Goal: Information Seeking & Learning: Learn about a topic

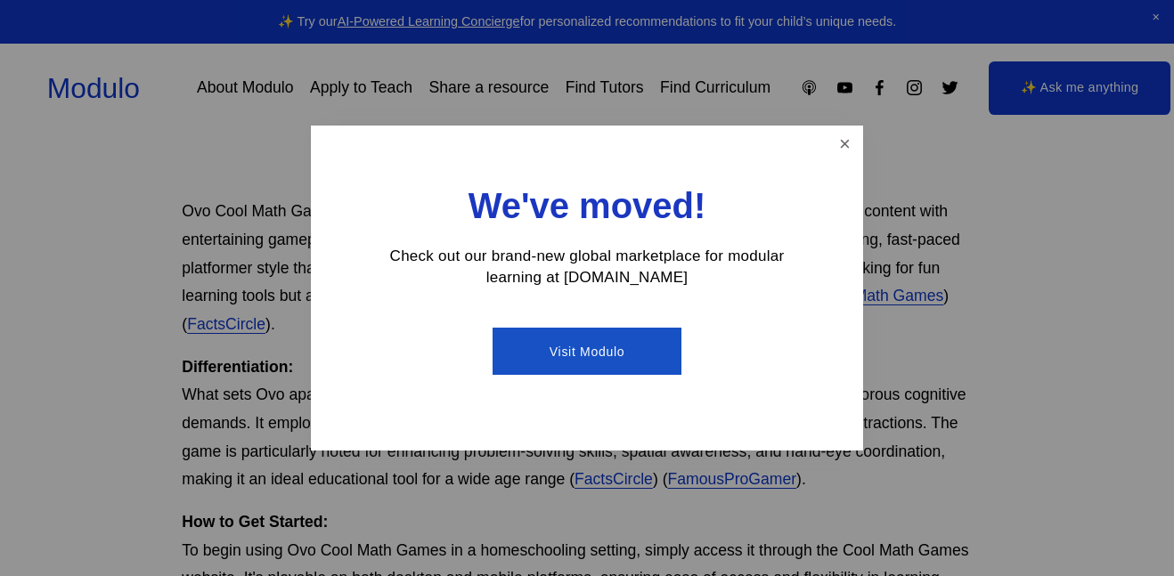
scroll to position [606, 0]
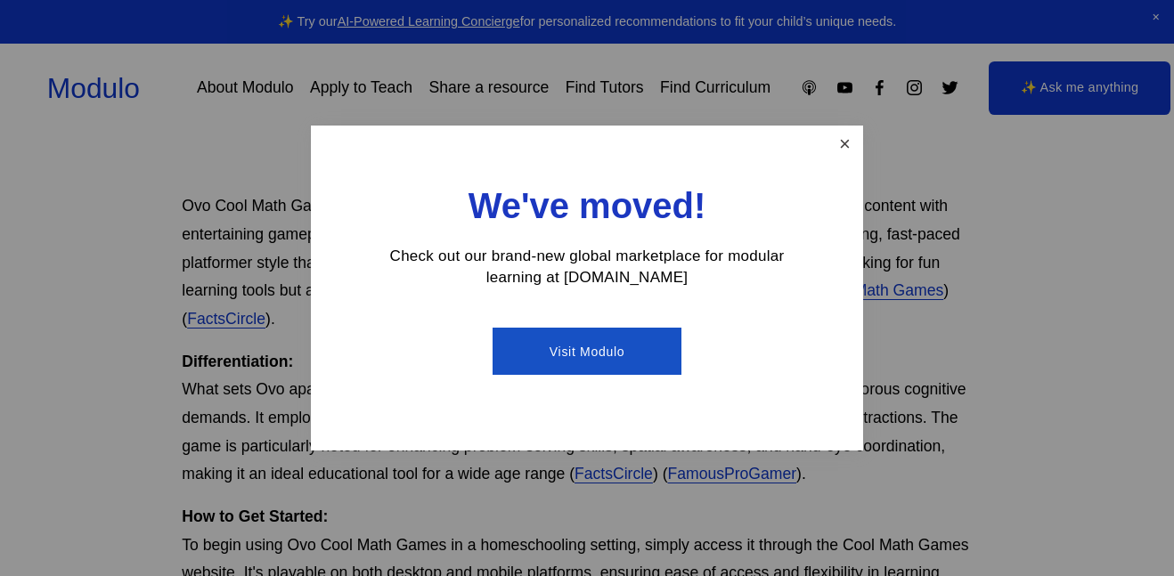
click at [837, 156] on link "Close" at bounding box center [844, 143] width 31 height 31
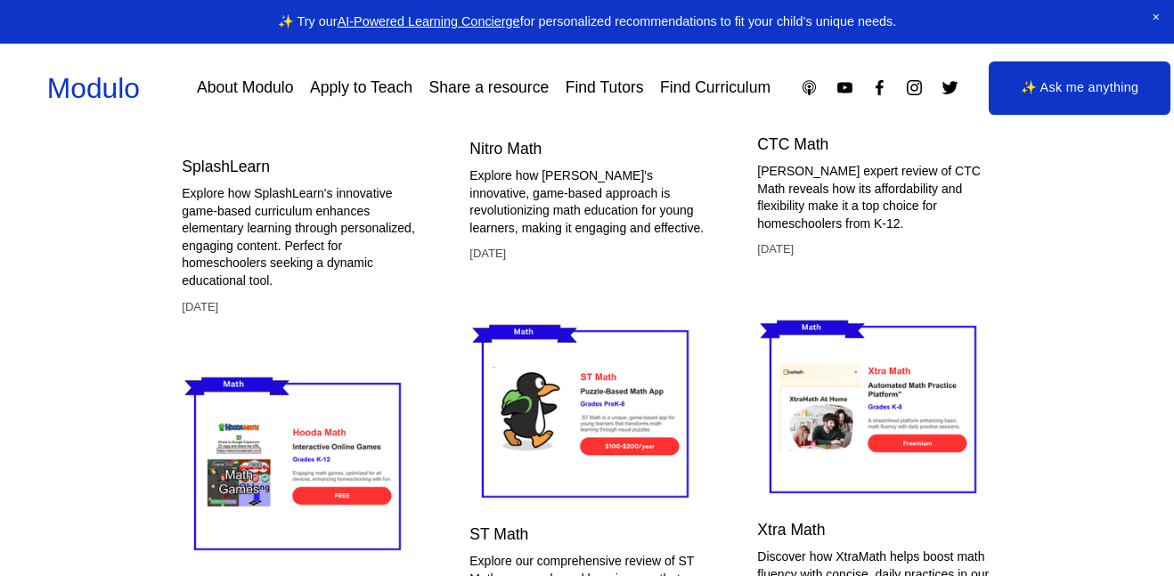
scroll to position [6162, 0]
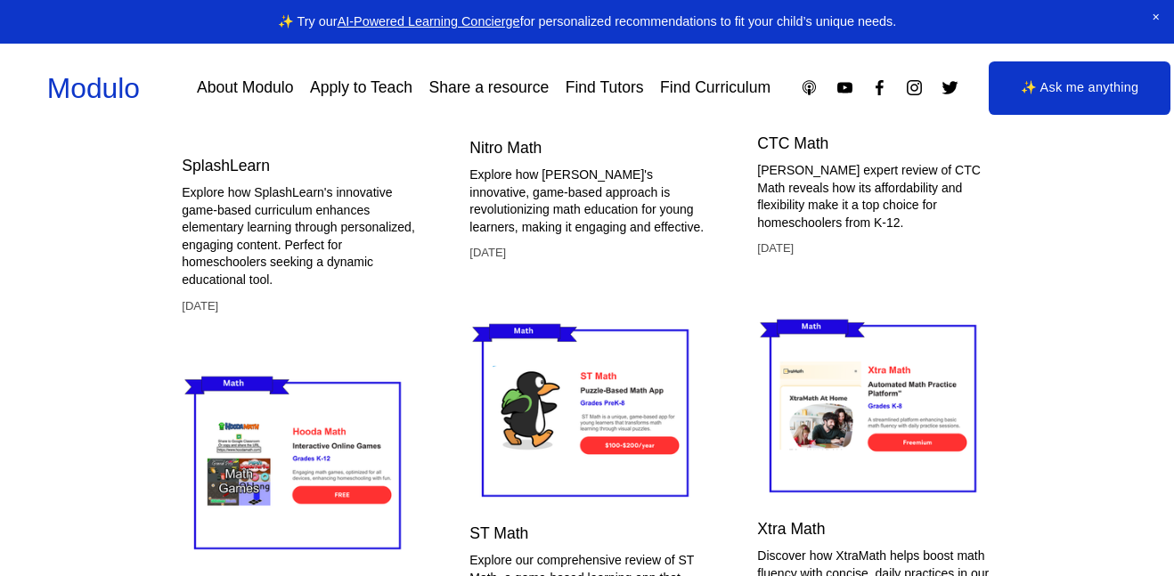
click at [647, 468] on img at bounding box center [586, 413] width 234 height 196
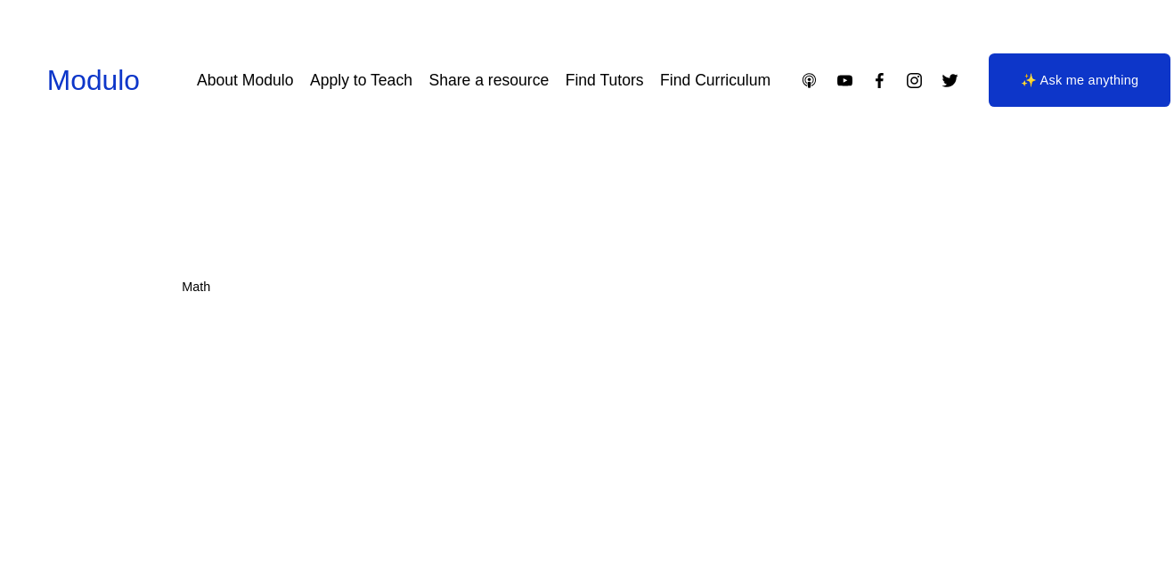
scroll to position [6162, 0]
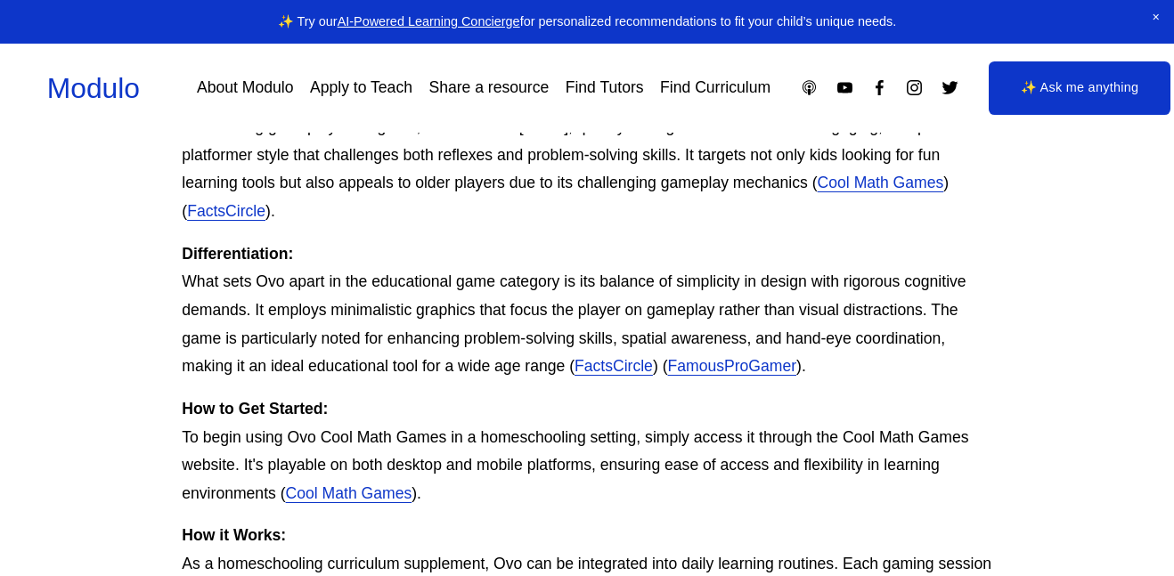
scroll to position [710, 0]
